Goal: Task Accomplishment & Management: Manage account settings

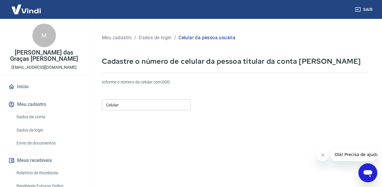
click at [139, 80] on h6 "Informe o número de celular com DDD" at bounding box center [235, 82] width 266 height 6
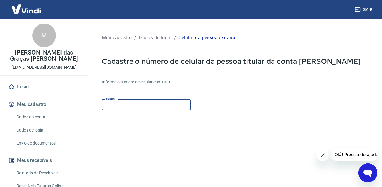
click at [133, 106] on input "Celular" at bounding box center [146, 104] width 89 height 11
drag, startPoint x: 138, startPoint y: 102, endPoint x: 117, endPoint y: 104, distance: 20.7
click at [117, 104] on input "[PHONE_NUMBER]" at bounding box center [146, 104] width 89 height 11
type input "[PHONE_NUMBER]"
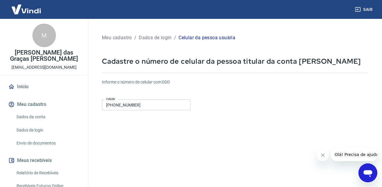
click at [249, 127] on form "Informe o número de celular com DDD Celular [PHONE_NUMBER] Celular Continuar Ca…" at bounding box center [235, 160] width 266 height 173
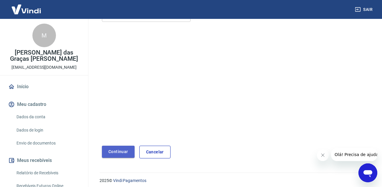
click at [121, 153] on button "Continuar" at bounding box center [118, 152] width 33 height 12
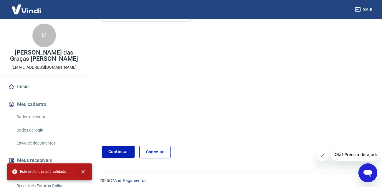
click at [83, 172] on icon "close" at bounding box center [83, 172] width 6 height 6
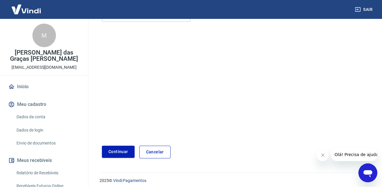
click at [147, 156] on link "Cancelar" at bounding box center [154, 152] width 31 height 13
